Goal: Subscribe to service/newsletter

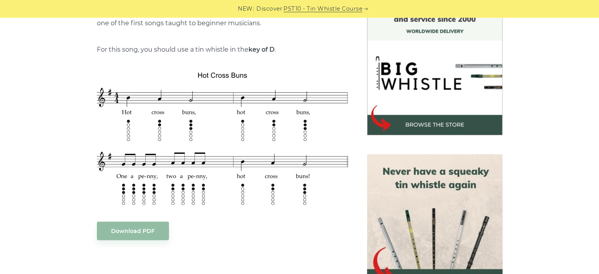
scroll to position [241, 0]
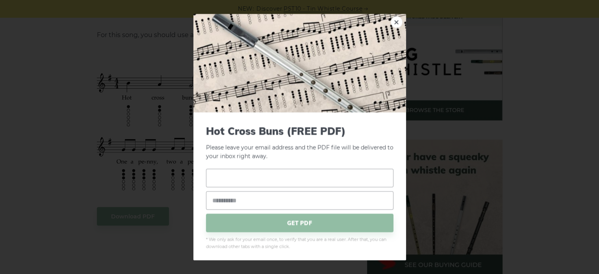
click at [260, 174] on input "text" at bounding box center [299, 177] width 187 height 19
type input "******"
type input "**********"
